Goal: Task Accomplishment & Management: Use online tool/utility

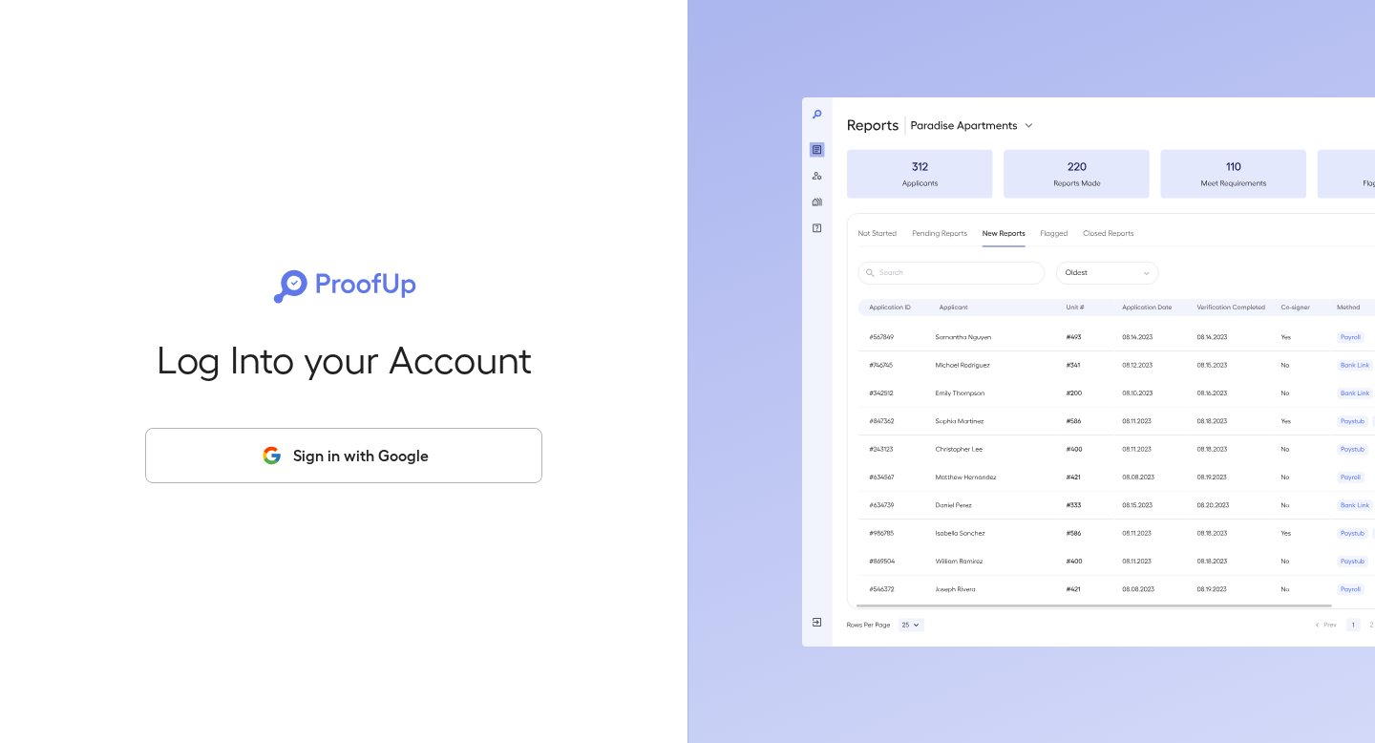
click at [346, 449] on button "Sign in with Google" at bounding box center [343, 455] width 397 height 55
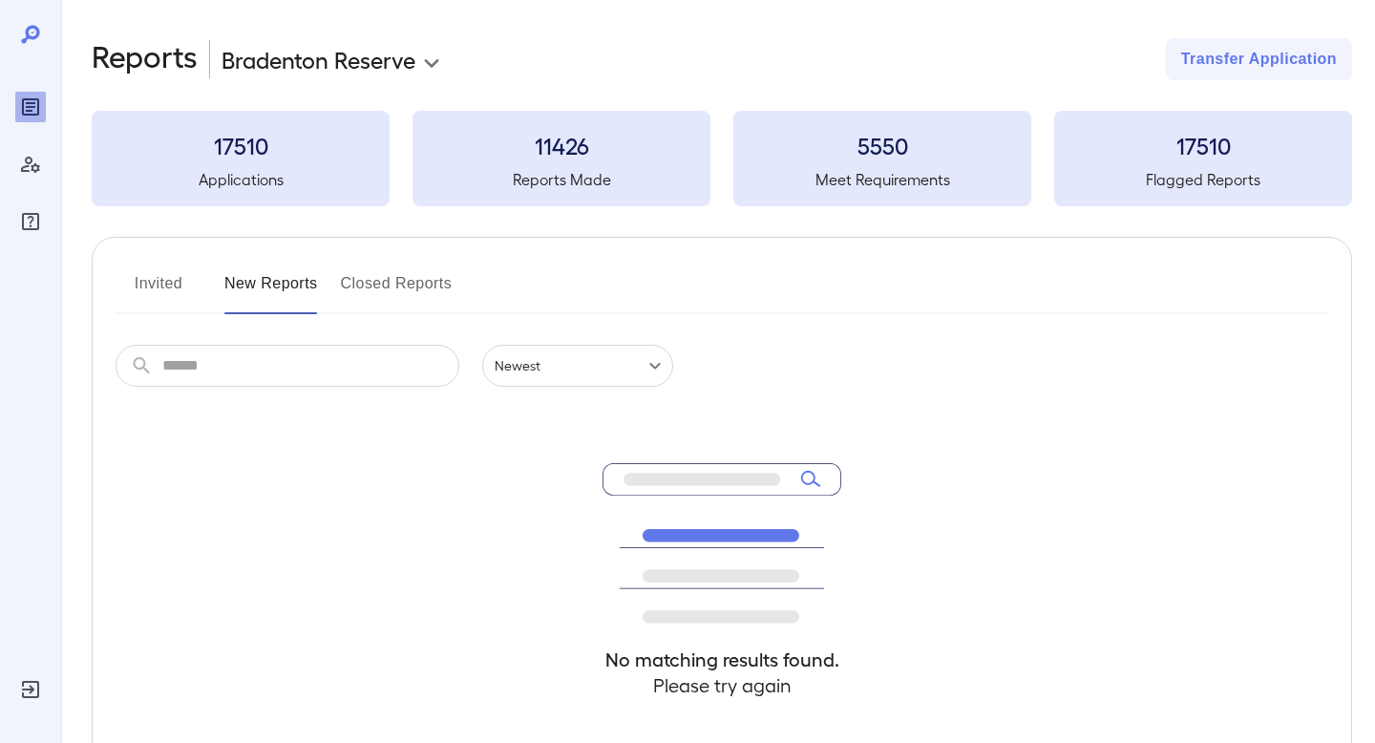
click at [155, 272] on button "Invited" at bounding box center [159, 291] width 86 height 46
click at [268, 297] on button "New Reports" at bounding box center [271, 291] width 94 height 46
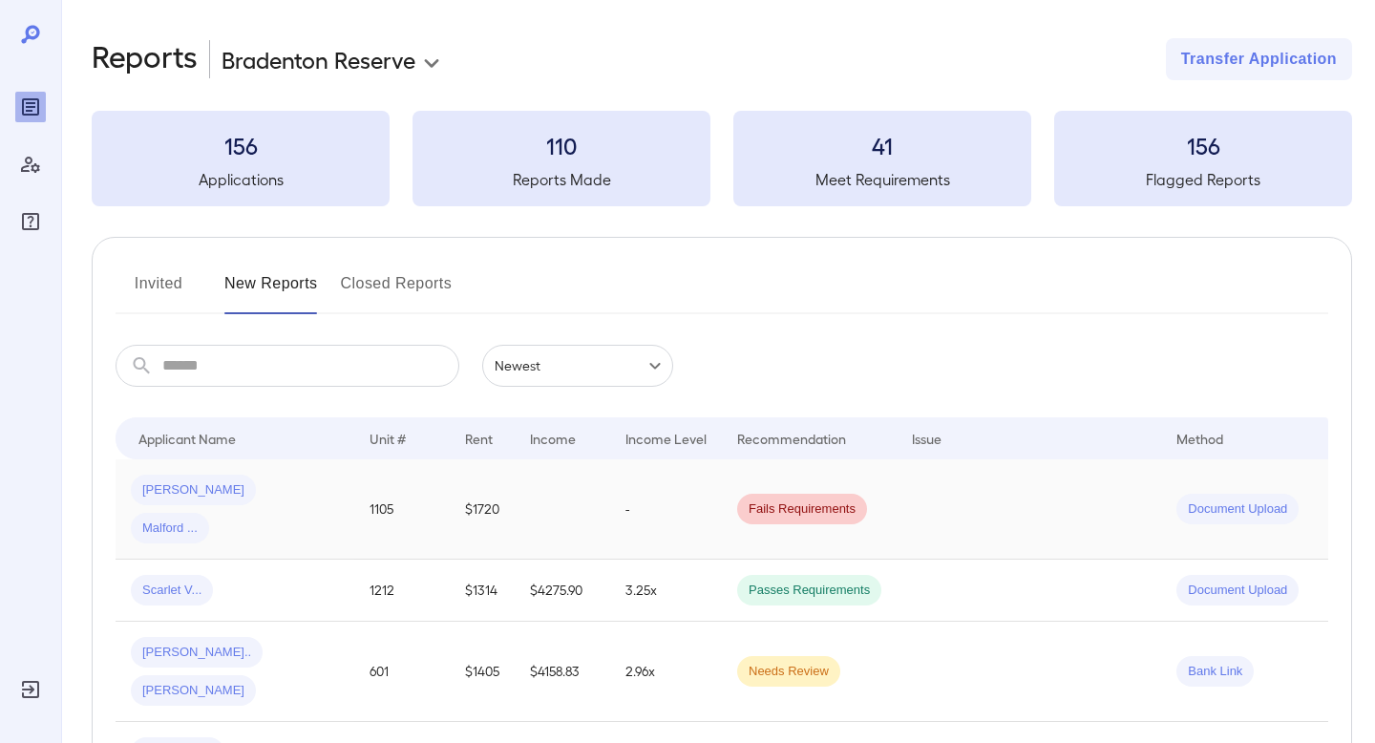
click at [952, 507] on td at bounding box center [1028, 509] width 264 height 100
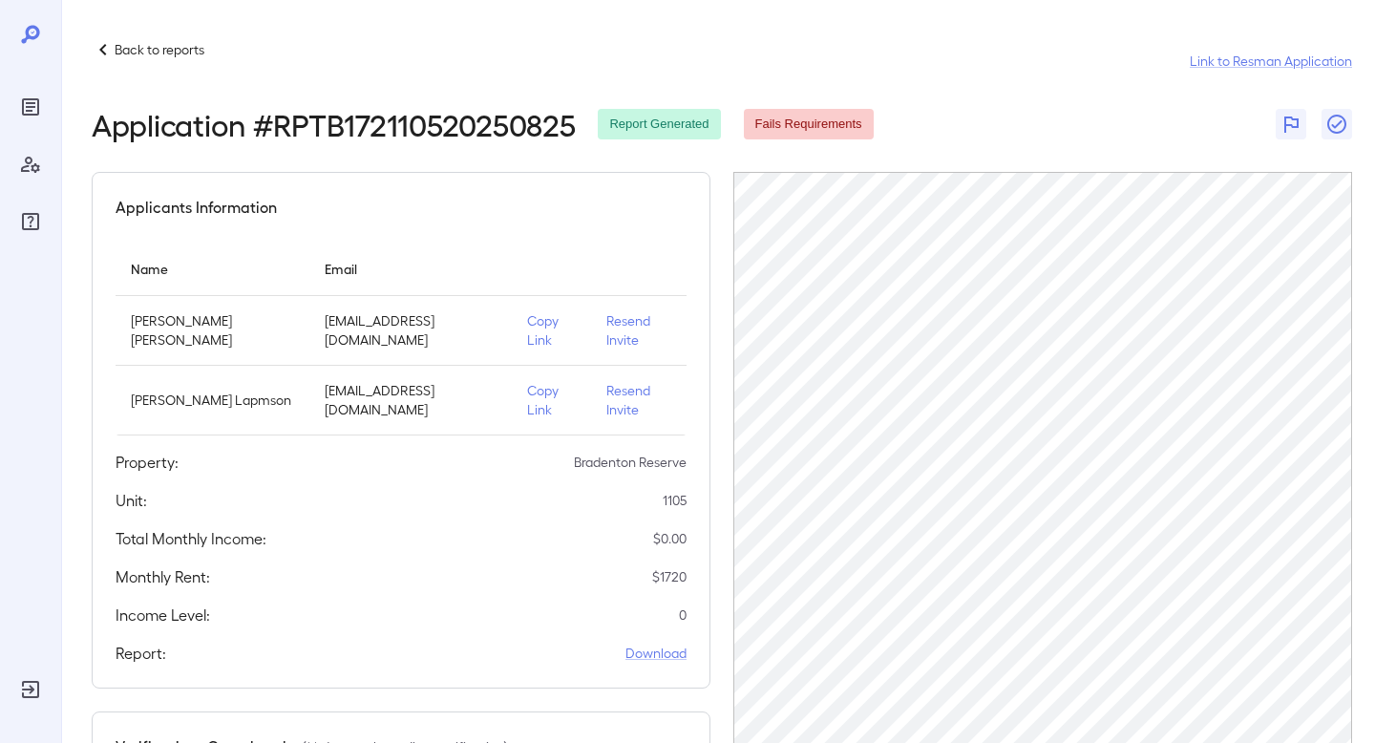
click at [533, 399] on p "Copy Link" at bounding box center [551, 400] width 48 height 38
